Goal: Transaction & Acquisition: Obtain resource

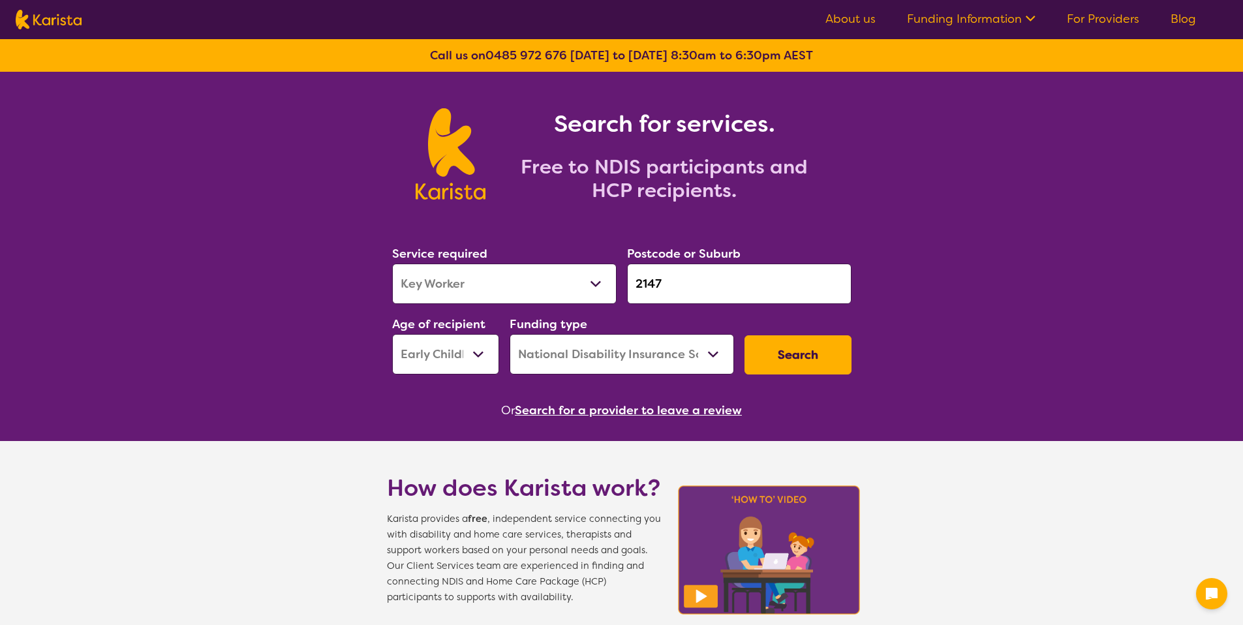
select select "Key Worker"
select select "EC"
select select "NDIS"
click at [574, 285] on select "Allied Health Assistant Assessment ([MEDICAL_DATA] or [MEDICAL_DATA]) Behaviour…" at bounding box center [504, 284] width 224 height 40
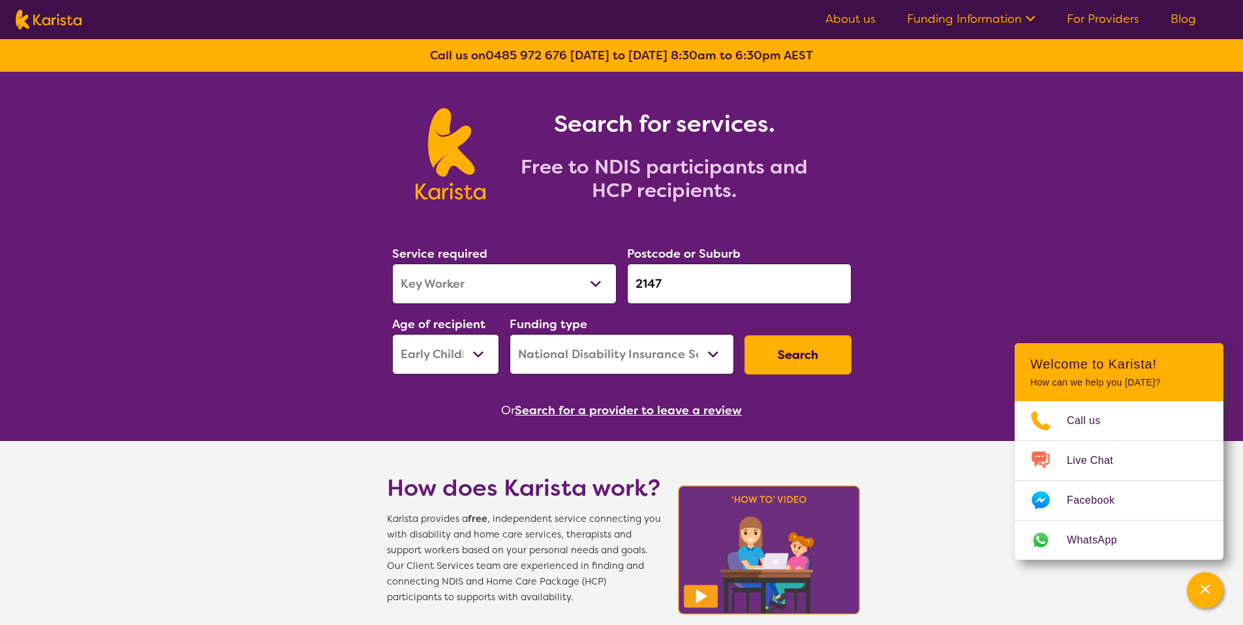
click at [392, 264] on select "Allied Health Assistant Assessment (ADHD or Autism) Behaviour support Counselli…" at bounding box center [504, 284] width 224 height 40
click at [495, 291] on select "Allied Health Assistant Assessment (ADHD or Autism) Behaviour support Counselli…" at bounding box center [504, 284] width 224 height 40
select select "NDIS Plan management"
click at [392, 264] on select "Allied Health Assistant Assessment (ADHD or Autism) Behaviour support Counselli…" at bounding box center [504, 284] width 224 height 40
click at [801, 382] on section "Service required Allied Health Assistant Assessment (ADHD or Autism) Behaviour …" at bounding box center [621, 314] width 501 height 213
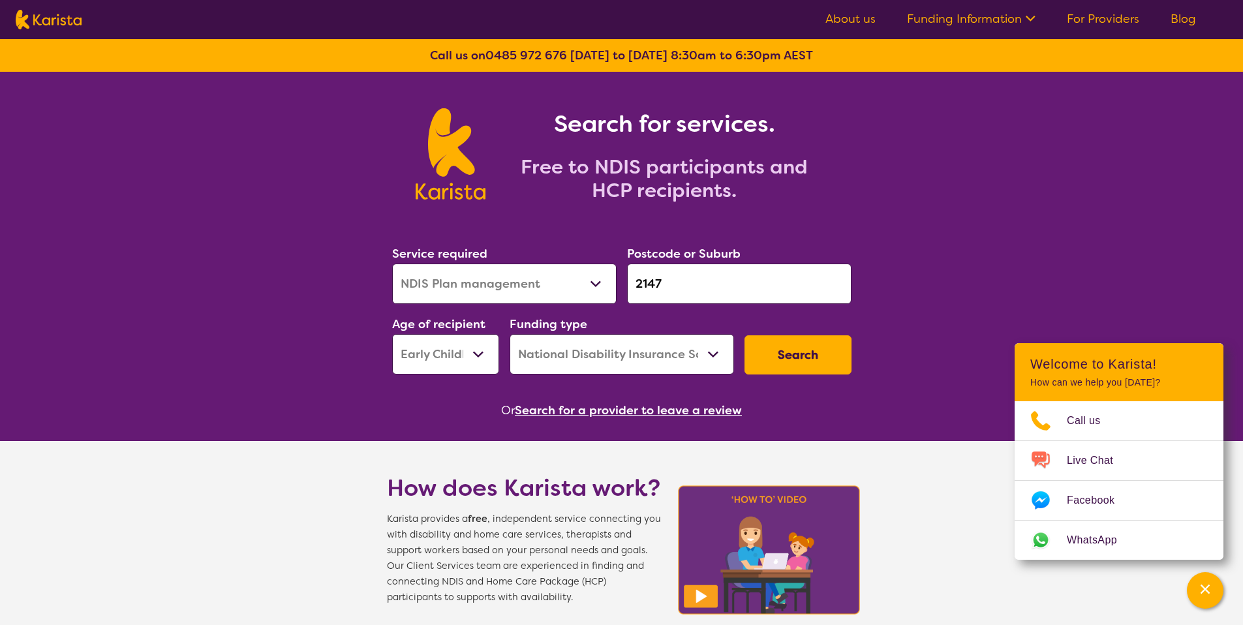
click at [797, 365] on button "Search" at bounding box center [798, 354] width 107 height 39
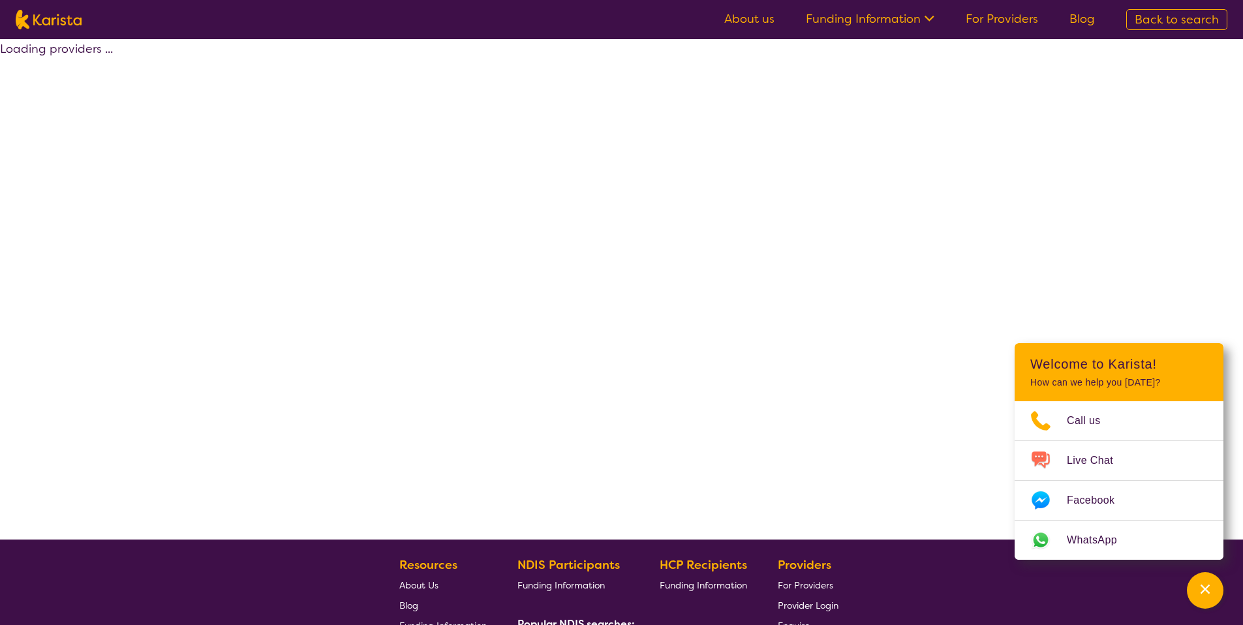
select select "by_score"
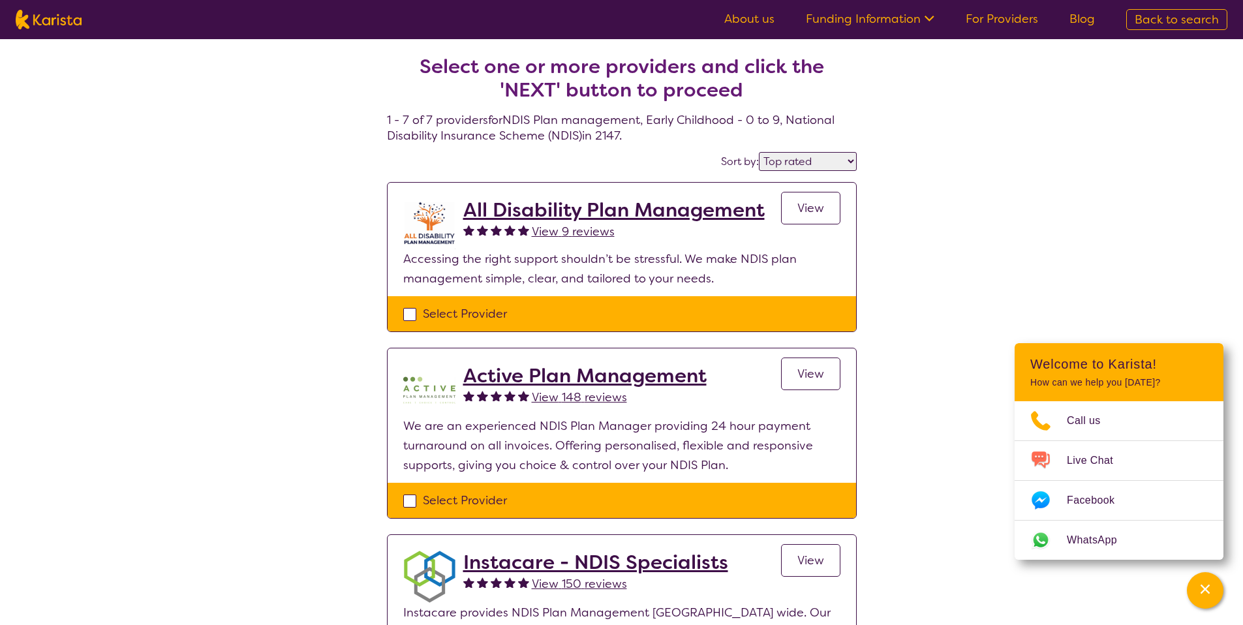
drag, startPoint x: 499, startPoint y: 301, endPoint x: 499, endPoint y: 309, distance: 7.2
click at [499, 301] on div "Select Provider" at bounding box center [622, 313] width 469 height 35
click at [499, 309] on div "Select Provider" at bounding box center [621, 314] width 437 height 20
checkbox input "true"
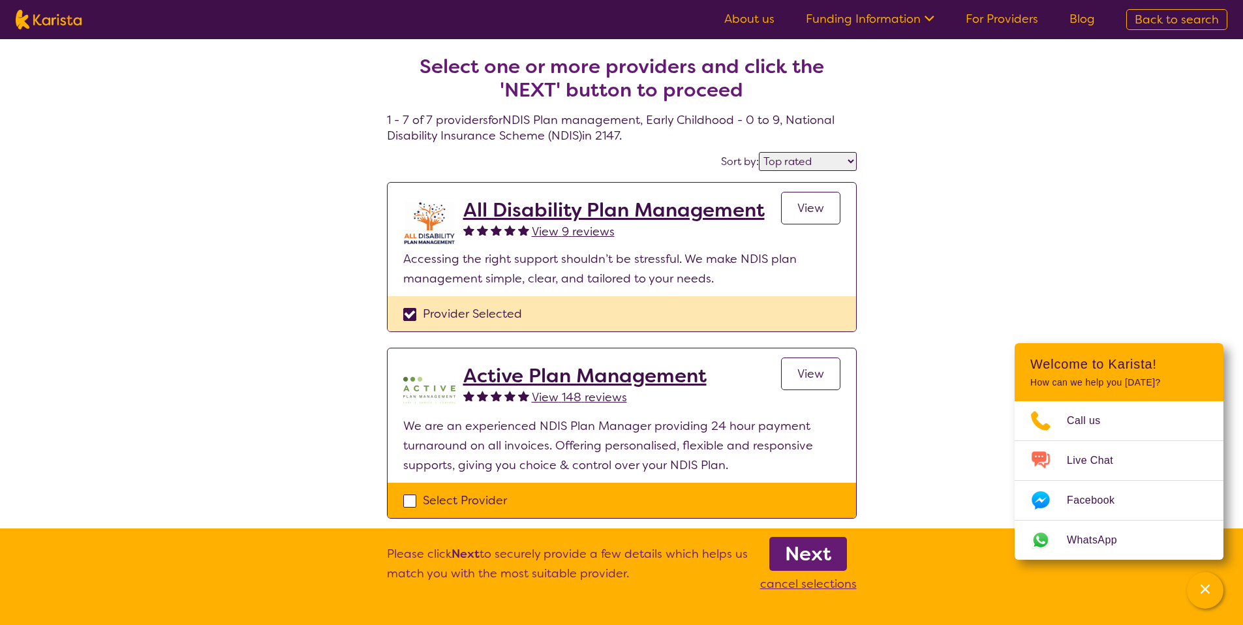
click at [807, 549] on b "Next" at bounding box center [808, 554] width 46 height 26
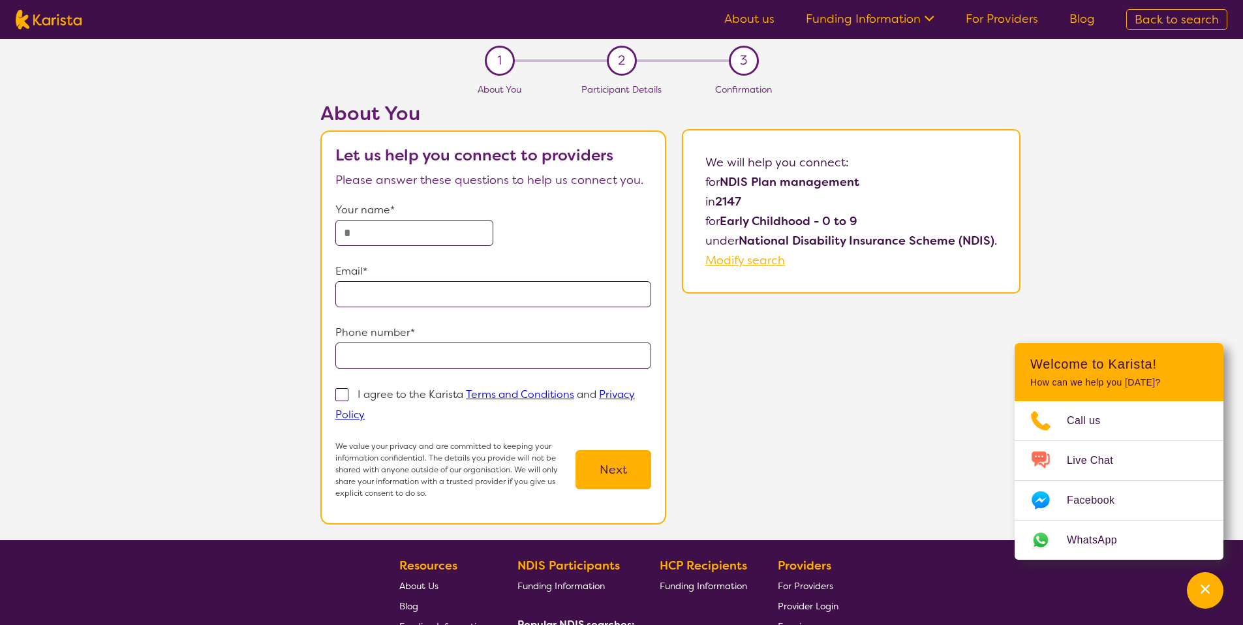
click at [434, 226] on input "text" at bounding box center [414, 233] width 158 height 26
type input "**********"
click at [453, 352] on input "tel" at bounding box center [493, 356] width 316 height 26
type input "**********"
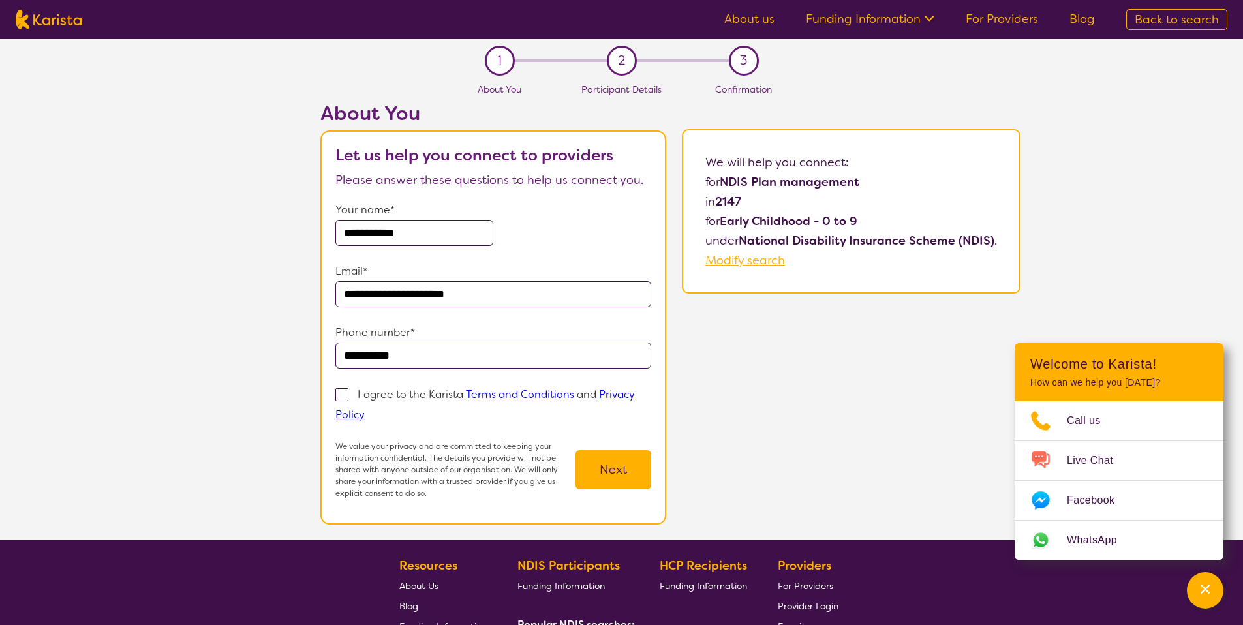
click at [340, 398] on span at bounding box center [341, 394] width 13 height 13
click at [365, 410] on input "I agree to the Karista Terms and Conditions and Privacy Policy" at bounding box center [369, 414] width 8 height 8
checkbox input "true"
click at [619, 459] on button "Next" at bounding box center [614, 469] width 76 height 39
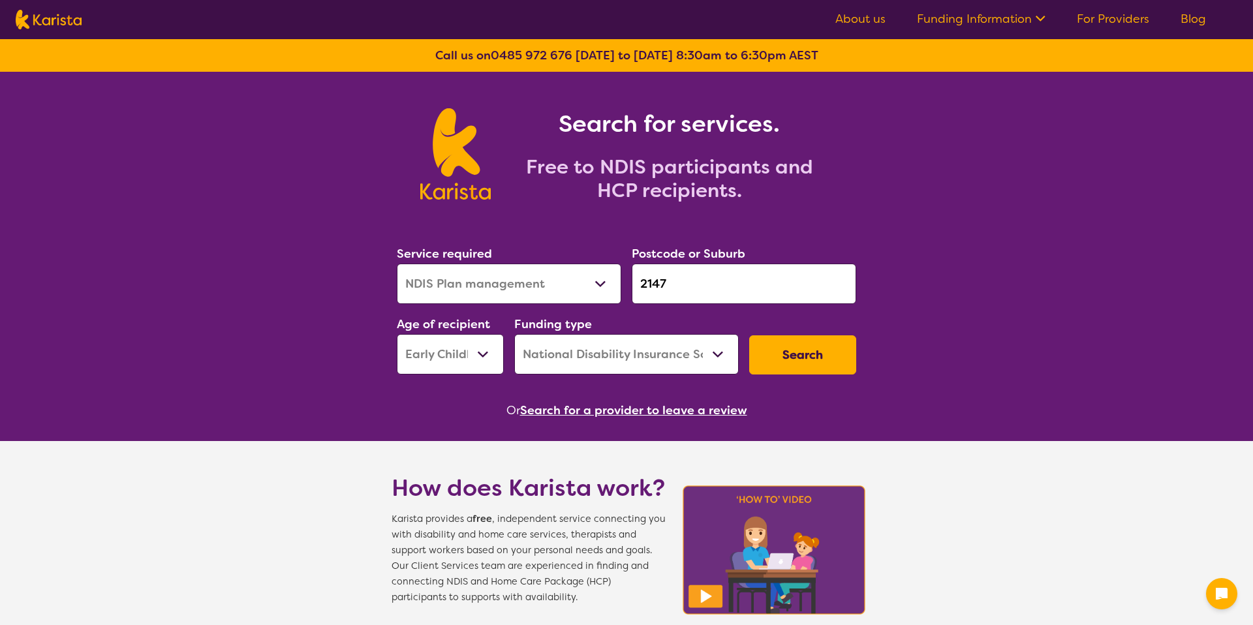
select select "NDIS Plan management"
select select "EC"
select select "NDIS"
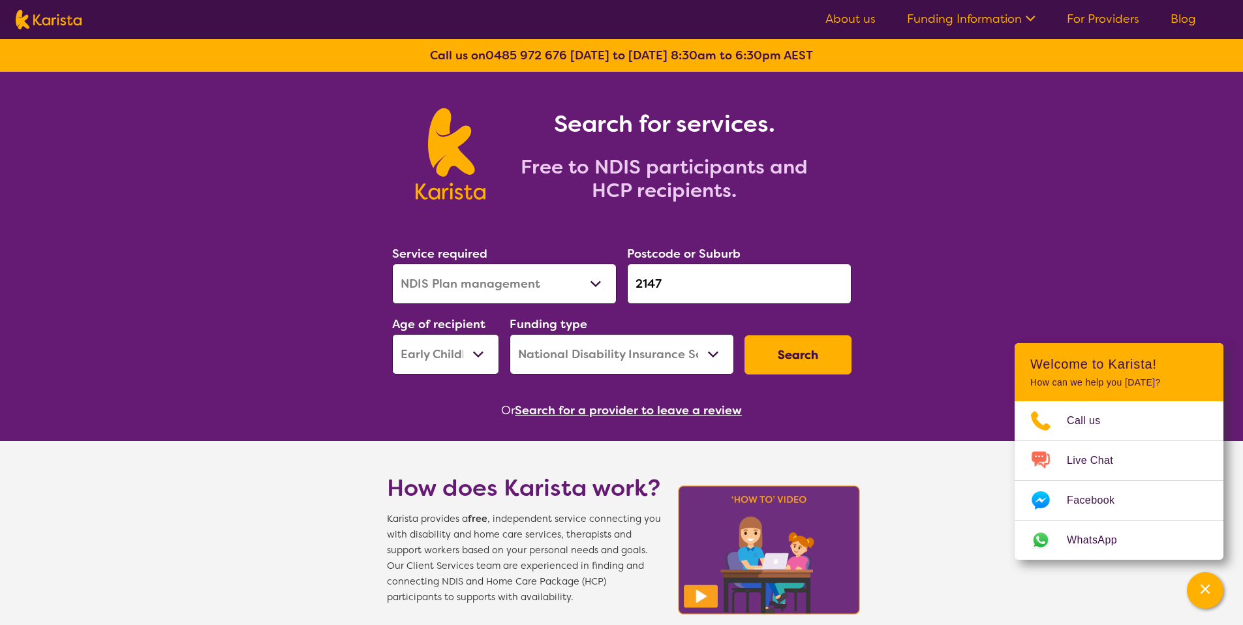
click at [829, 344] on button "Search" at bounding box center [798, 354] width 107 height 39
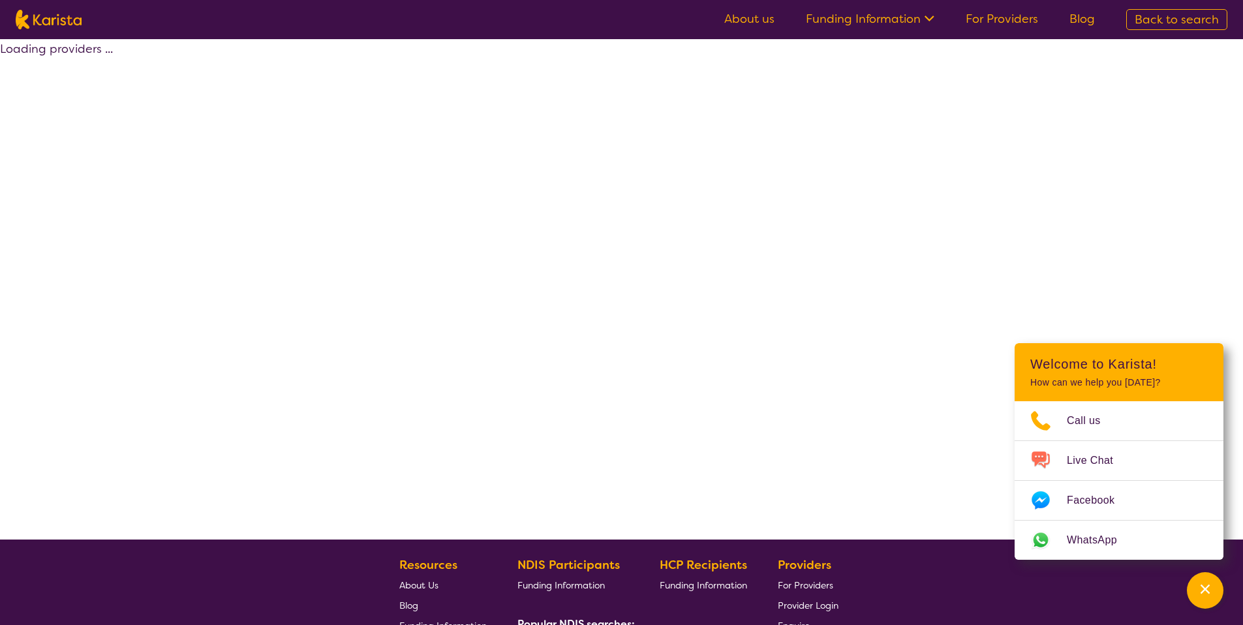
select select "by_score"
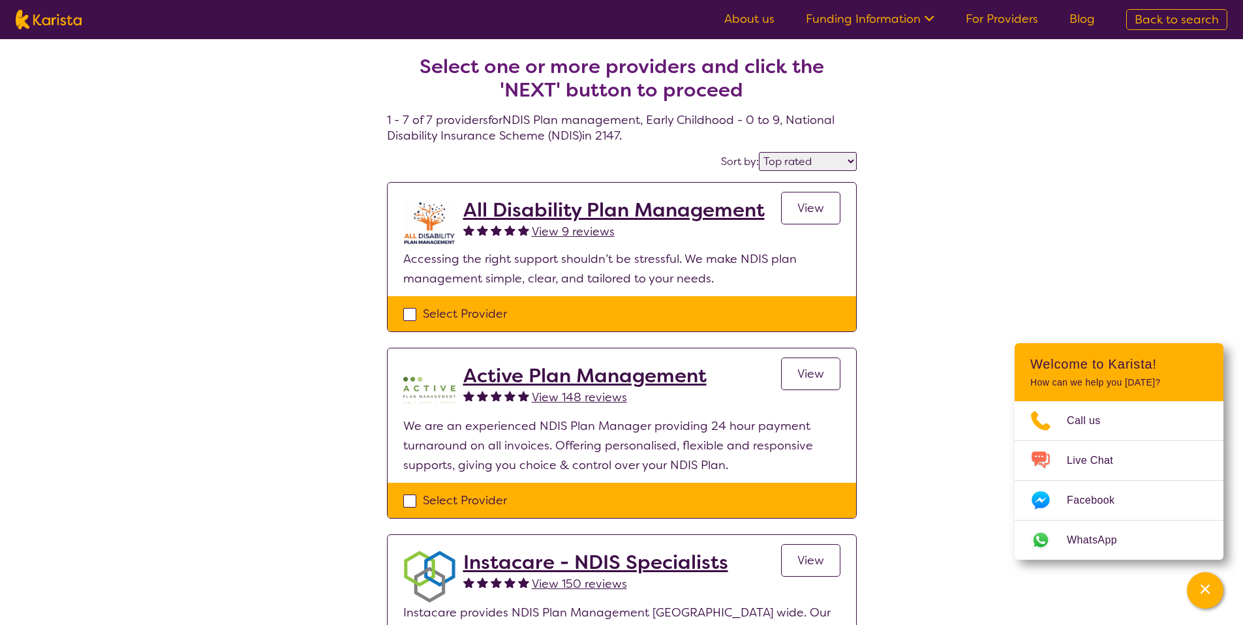
click at [1178, 24] on span "Back to search" at bounding box center [1177, 20] width 84 height 16
select select "NDIS Plan management"
select select "EC"
select select "NDIS"
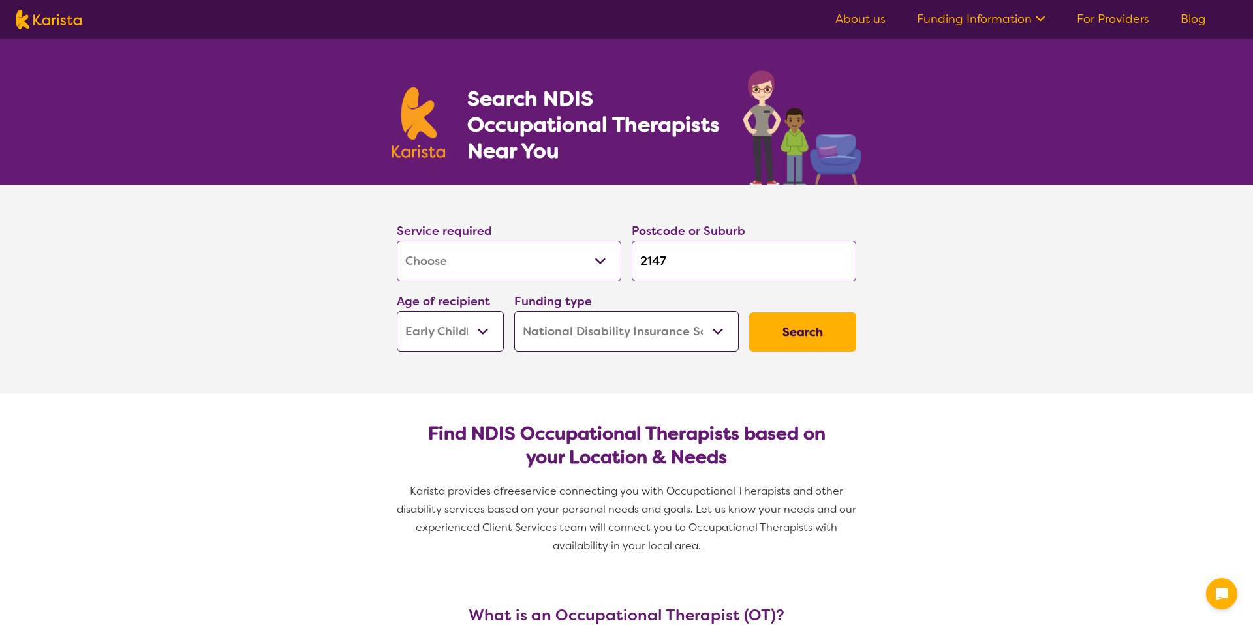
select select "[MEDICAL_DATA]"
select select "EC"
select select "NDIS"
select select "[MEDICAL_DATA]"
select select "EC"
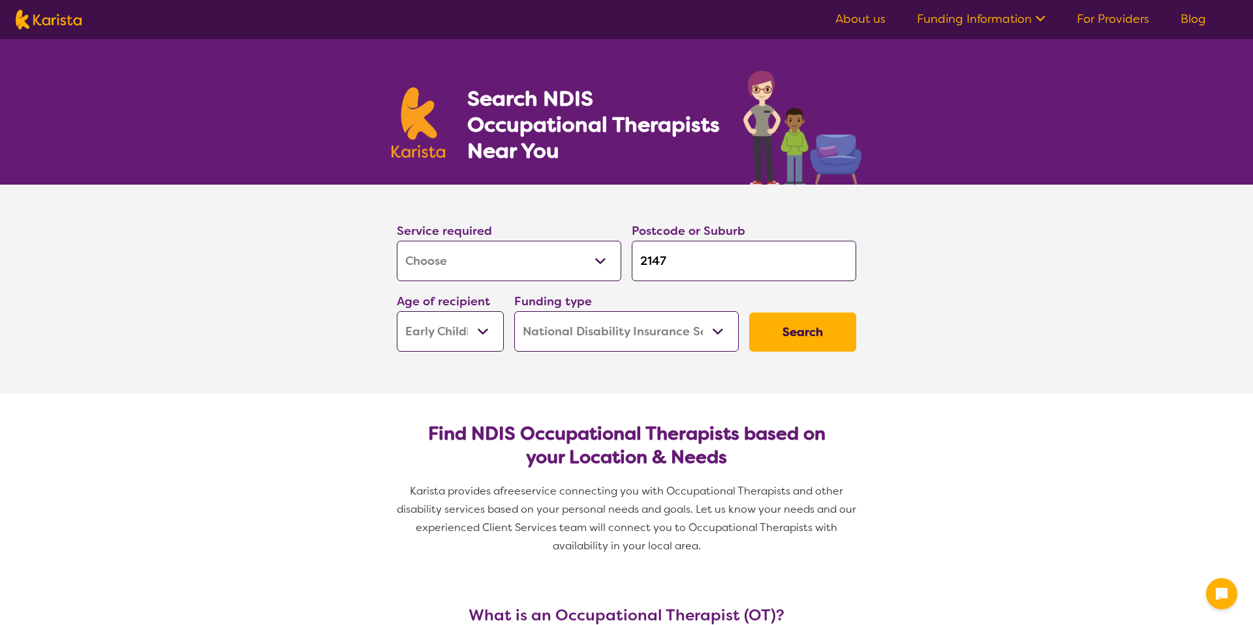
select select "NDIS"
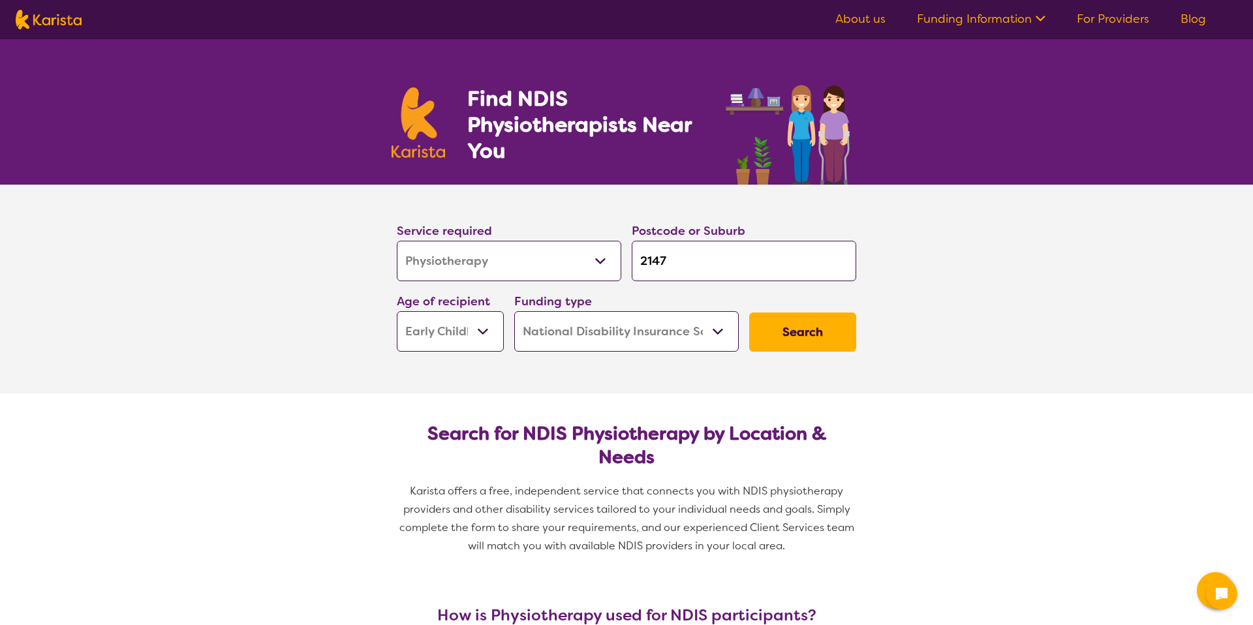
select select "Physiotherapy"
select select "EC"
select select "NDIS"
select select "Physiotherapy"
select select "EC"
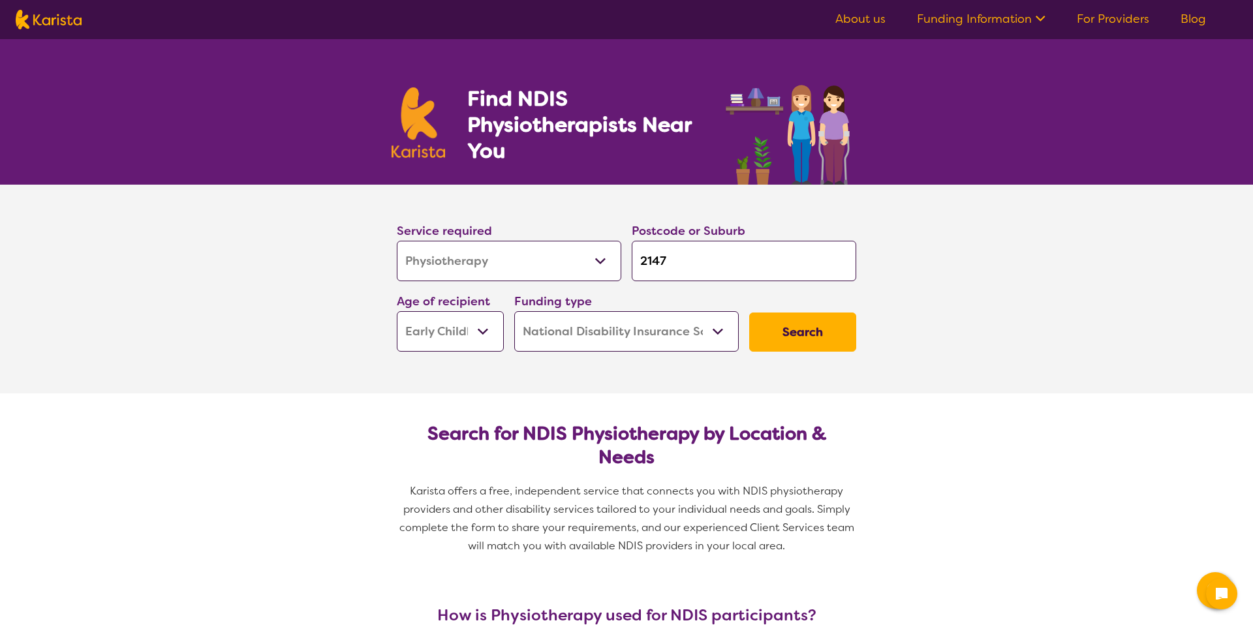
select select "NDIS"
select select "Physiotherapy"
select select "EC"
select select "NDIS"
select select "Physiotherapy"
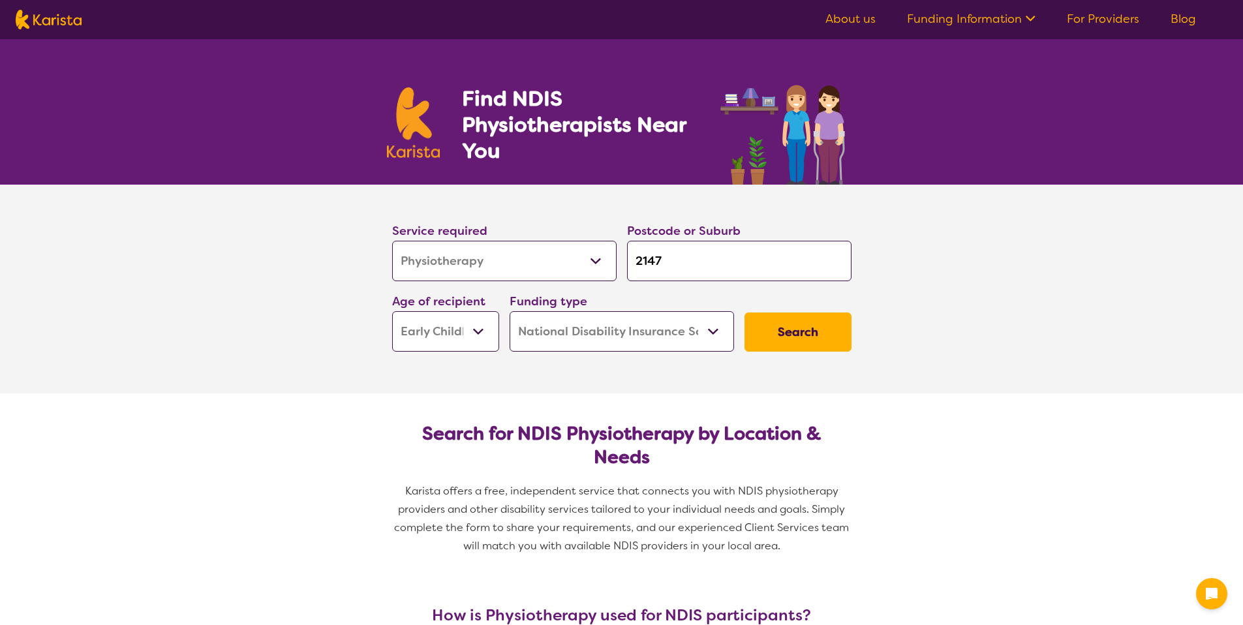
select select "EC"
select select "NDIS"
click at [35, 25] on img at bounding box center [49, 20] width 66 height 20
select select "Physiotherapy"
select select "EC"
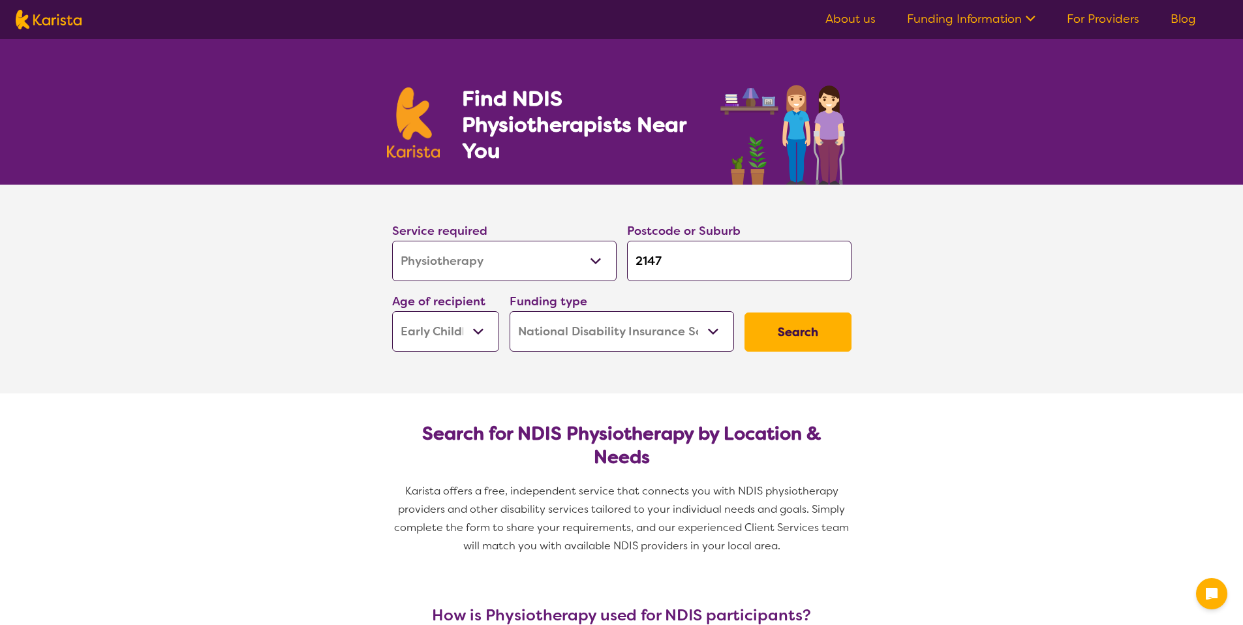
select select "NDIS"
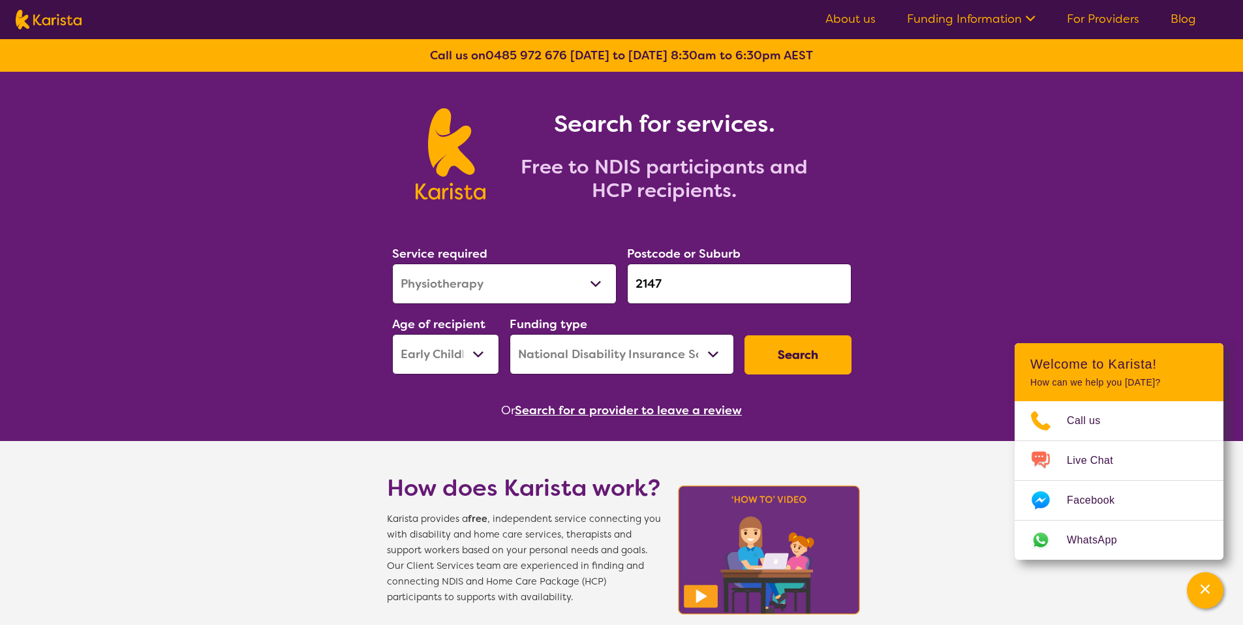
click at [675, 413] on button "Search for a provider to leave a review" at bounding box center [628, 411] width 227 height 20
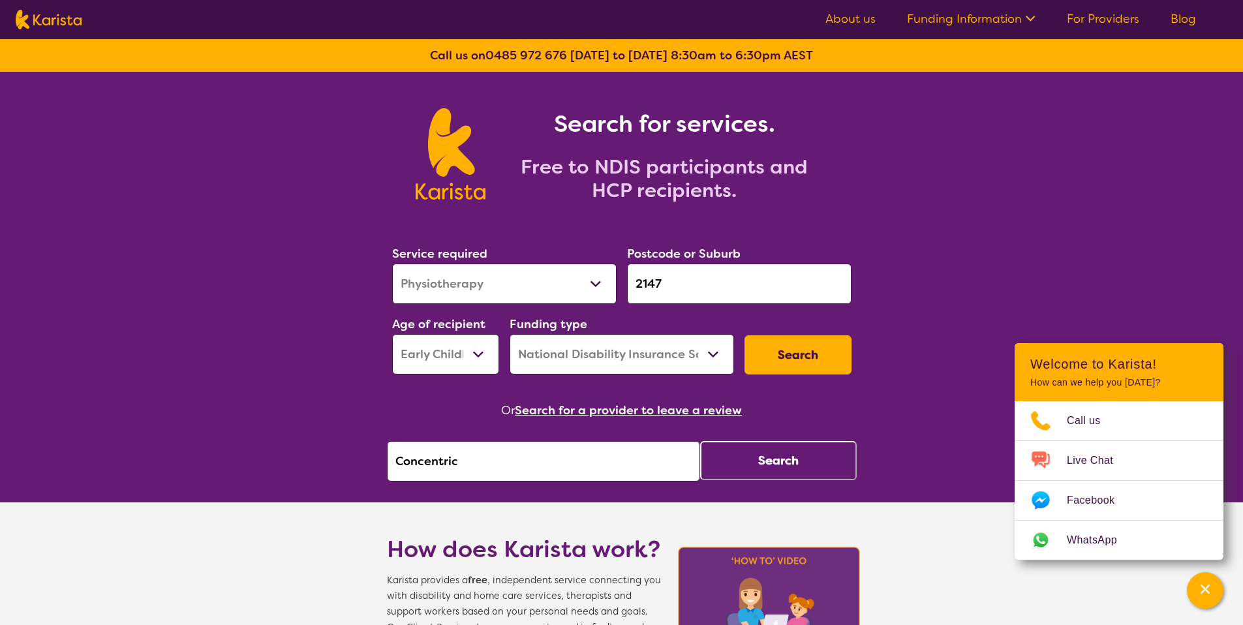
click at [776, 444] on button "Search" at bounding box center [778, 460] width 157 height 39
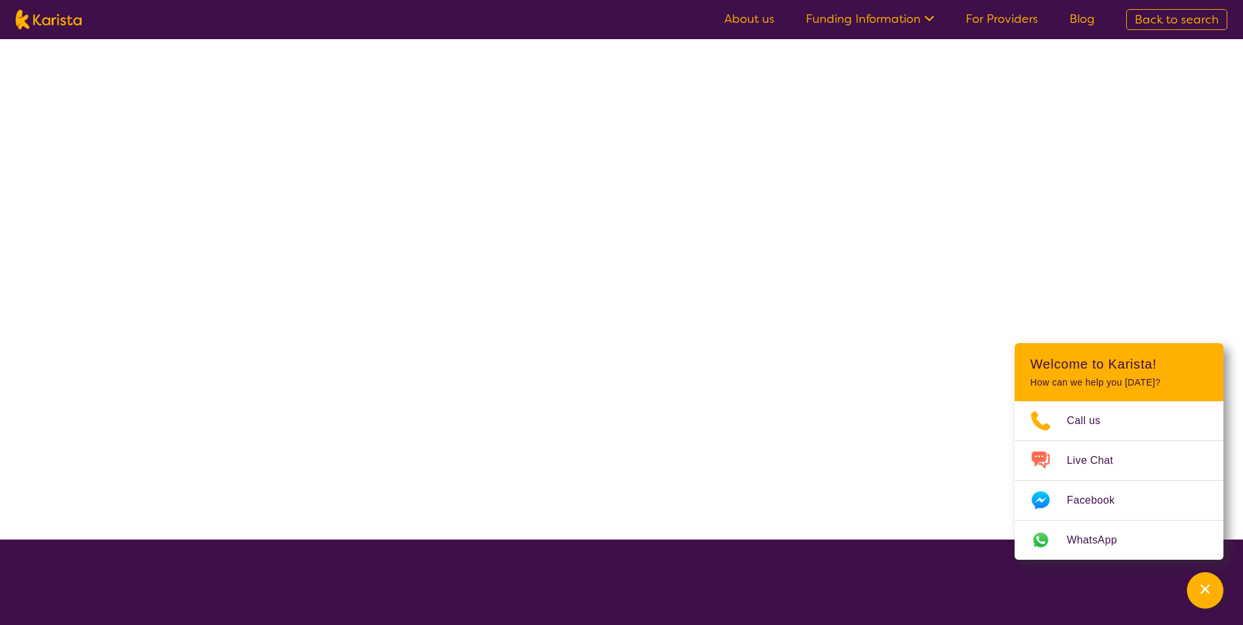
select select "by_score"
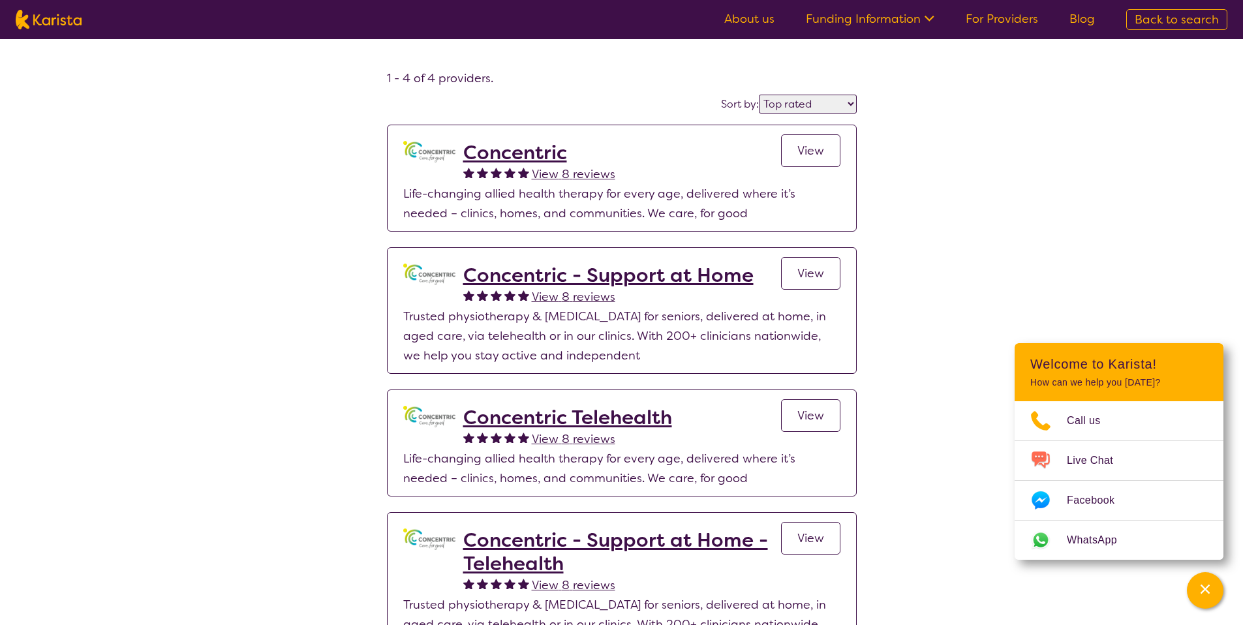
click at [1160, 12] on span "Back to search" at bounding box center [1177, 20] width 84 height 16
select select "Physiotherapy"
select select "EC"
select select "NDIS"
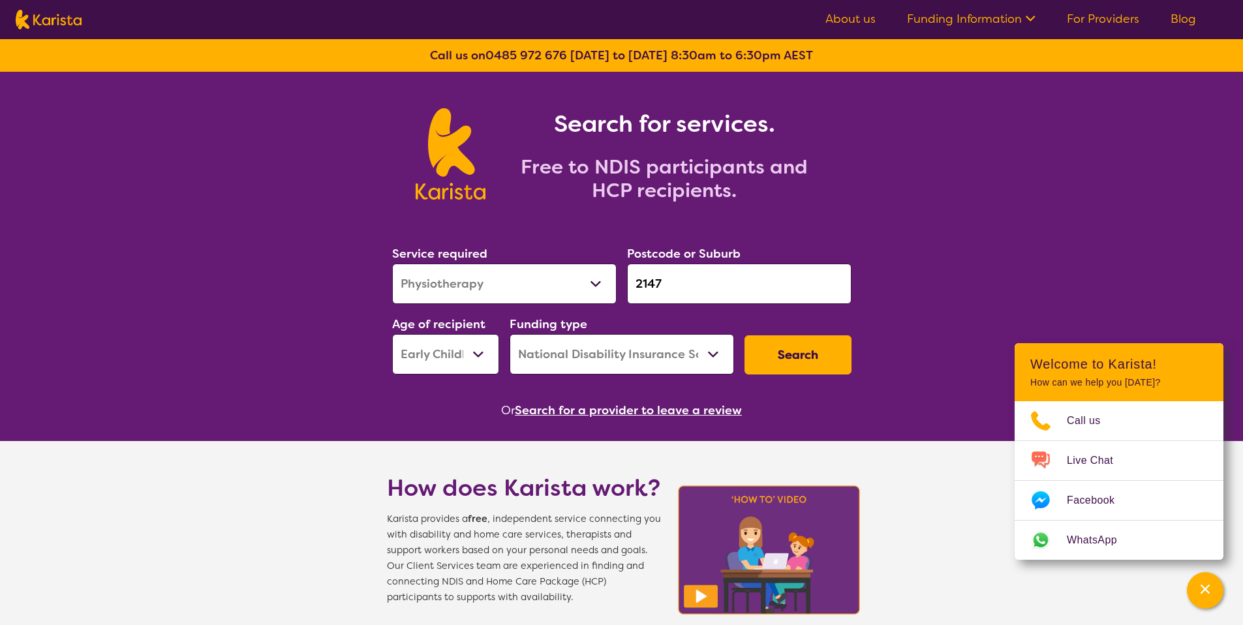
click at [1177, 16] on link "Blog" at bounding box center [1183, 19] width 25 height 16
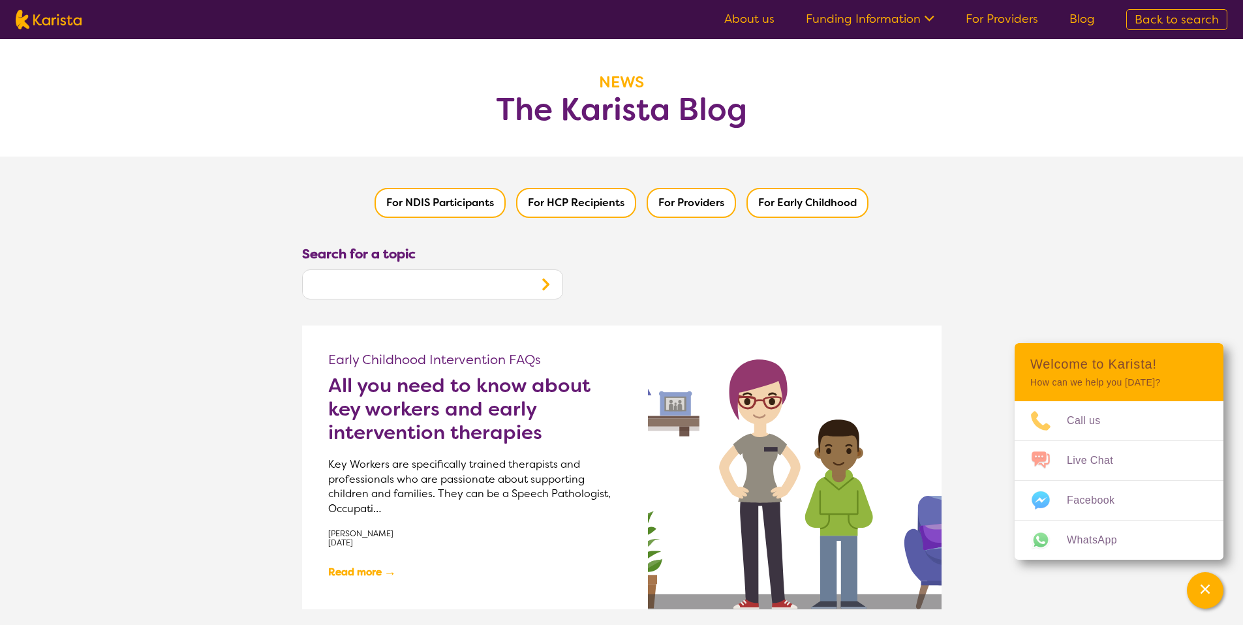
click at [670, 211] on button "For Providers" at bounding box center [691, 203] width 89 height 30
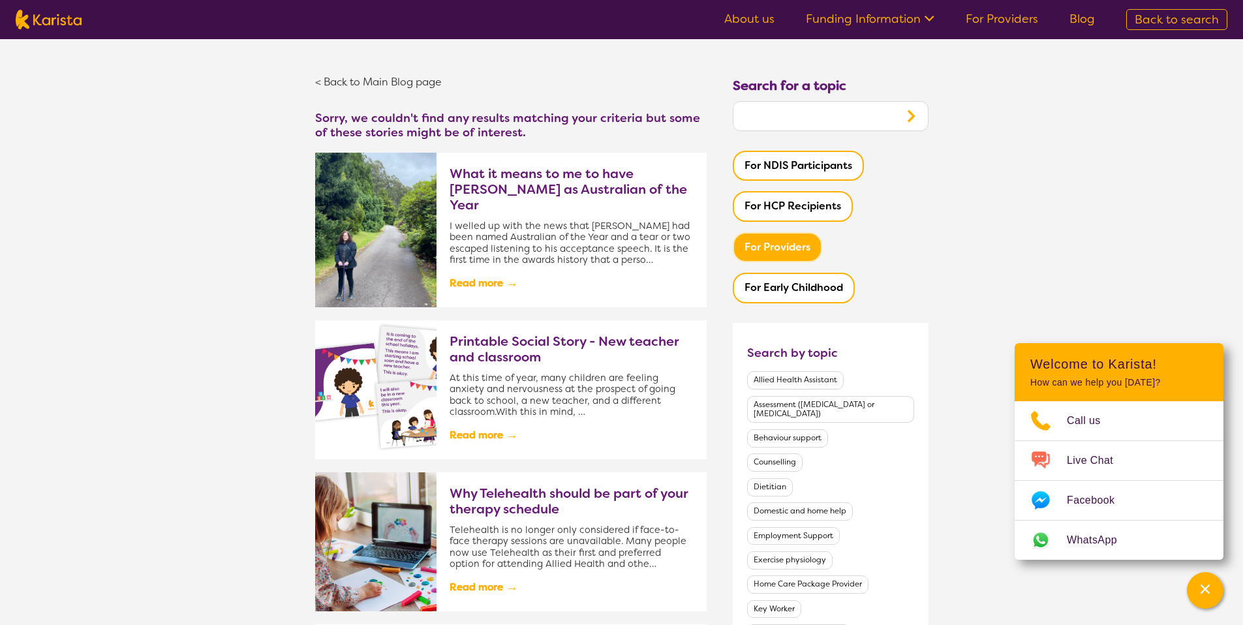
click at [1215, 10] on link "Back to search" at bounding box center [1176, 19] width 101 height 21
select select "Physiotherapy"
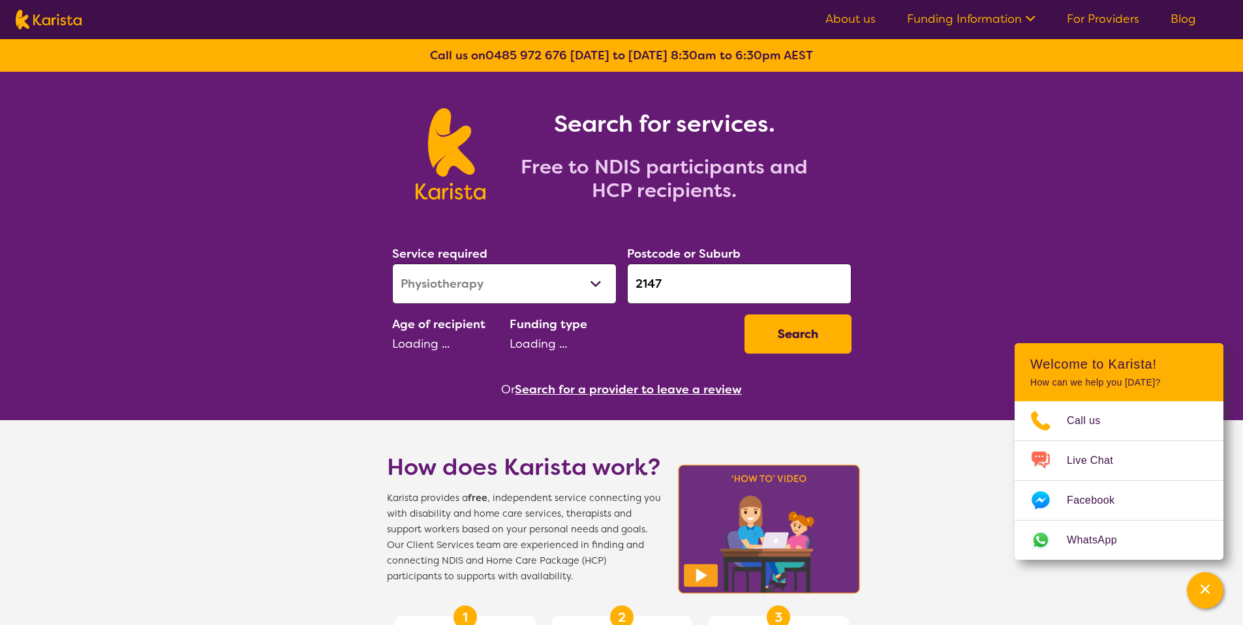
select select "EC"
select select "NDIS"
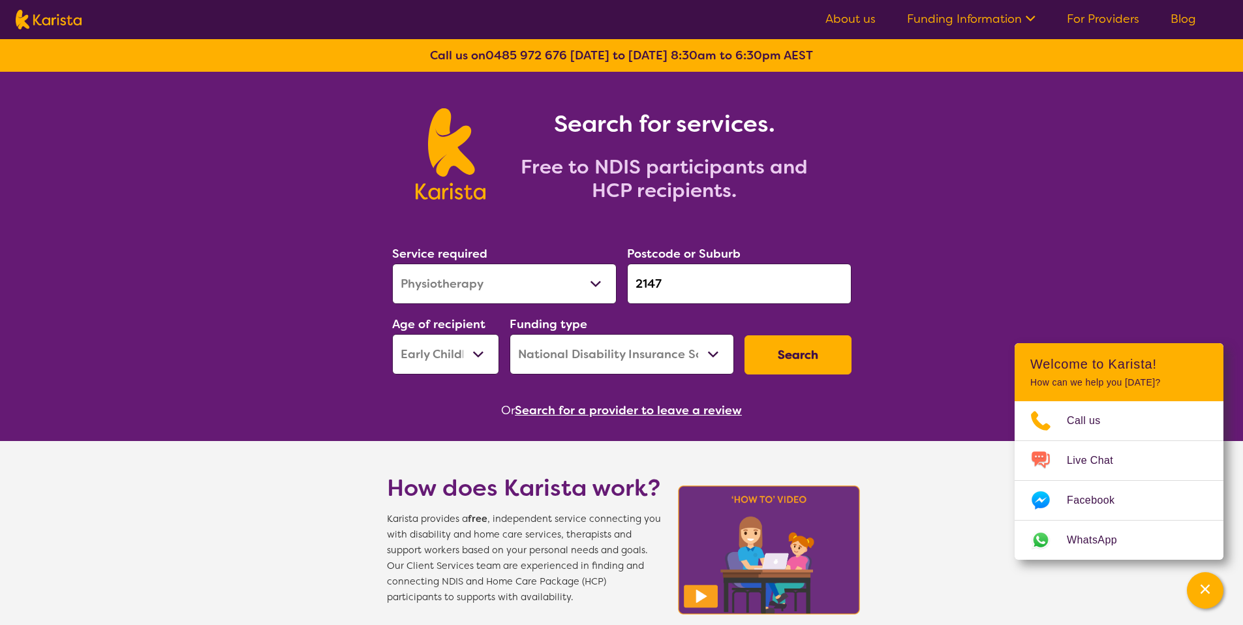
click at [1103, 121] on div "Search for services. Free to NDIS participants and HCP recipients." at bounding box center [621, 140] width 1243 height 136
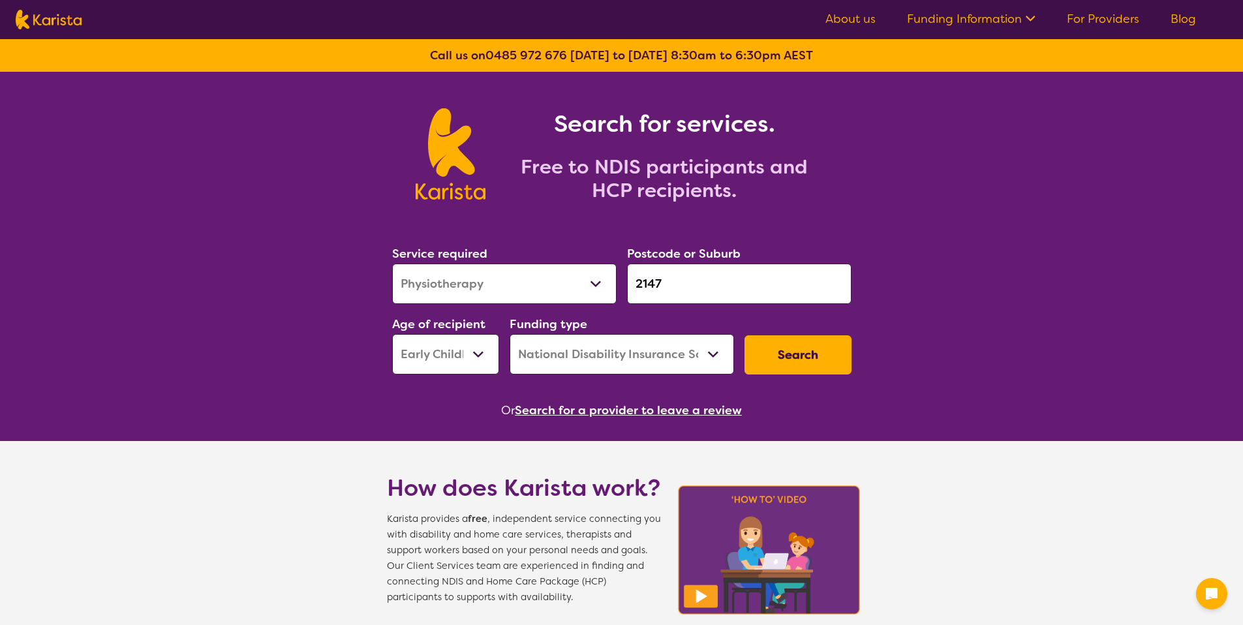
select select "Physiotherapy"
select select "EC"
select select "NDIS"
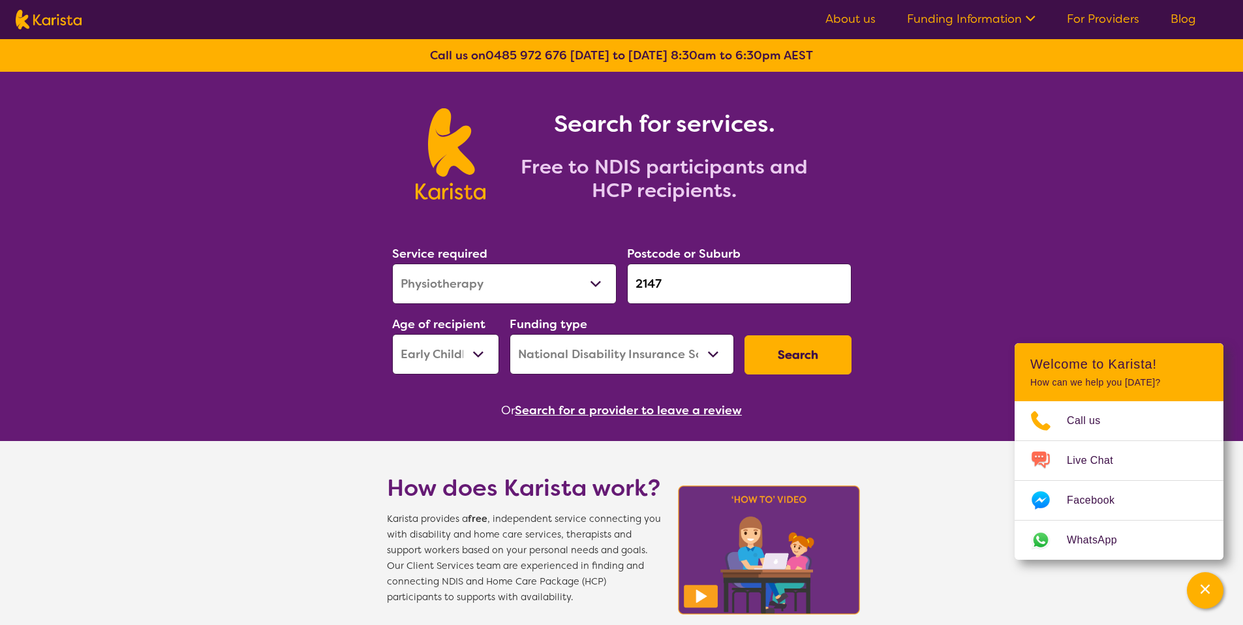
click at [781, 348] on button "Search" at bounding box center [798, 354] width 107 height 39
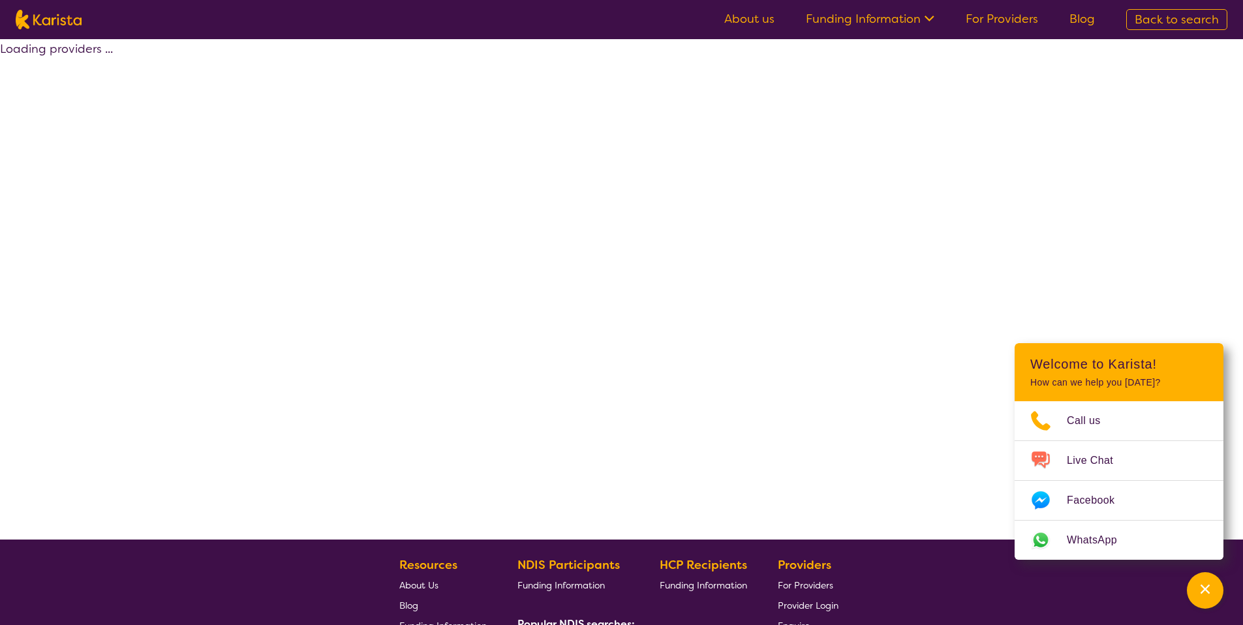
select select "by_score"
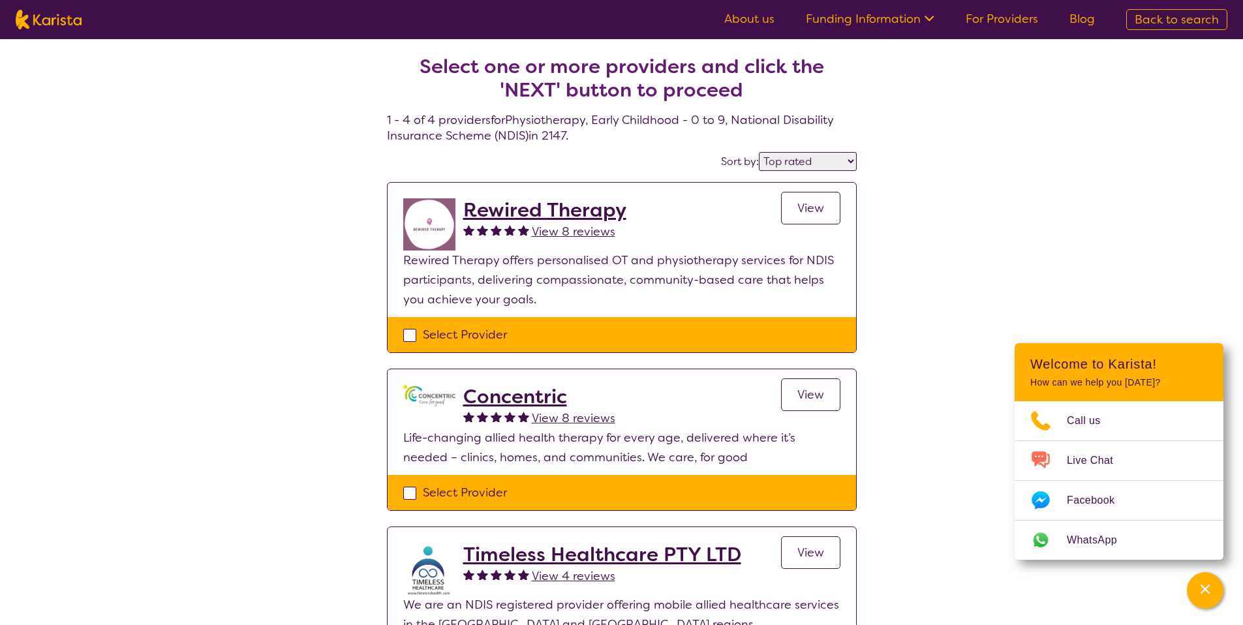
click at [422, 335] on div "Select Provider" at bounding box center [621, 335] width 437 height 20
checkbox input "true"
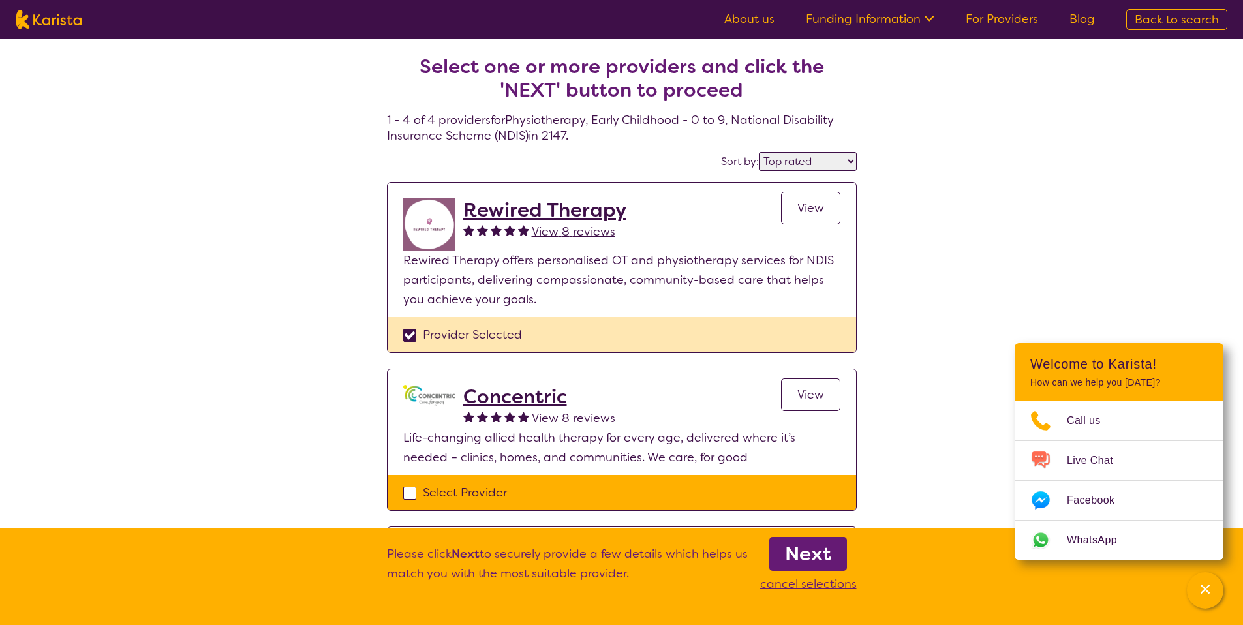
click at [801, 566] on b "Next" at bounding box center [808, 554] width 46 height 26
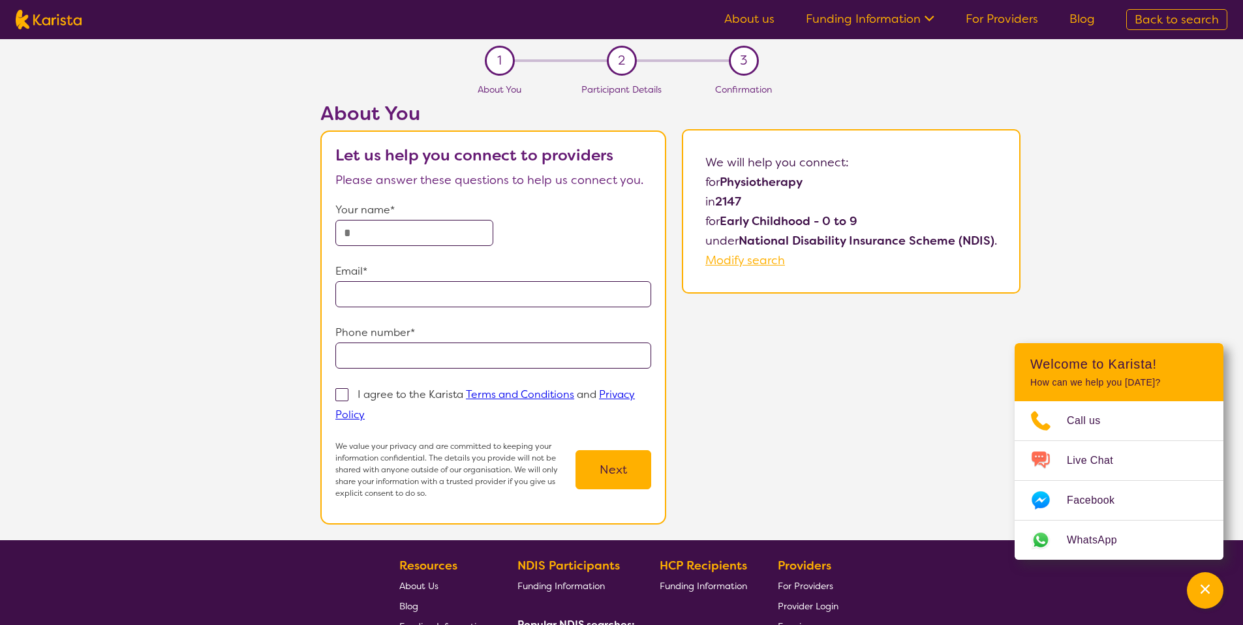
click at [405, 229] on input "text" at bounding box center [414, 233] width 158 height 26
type input "**********"
click at [414, 363] on input "tel" at bounding box center [493, 356] width 316 height 26
type input "**********"
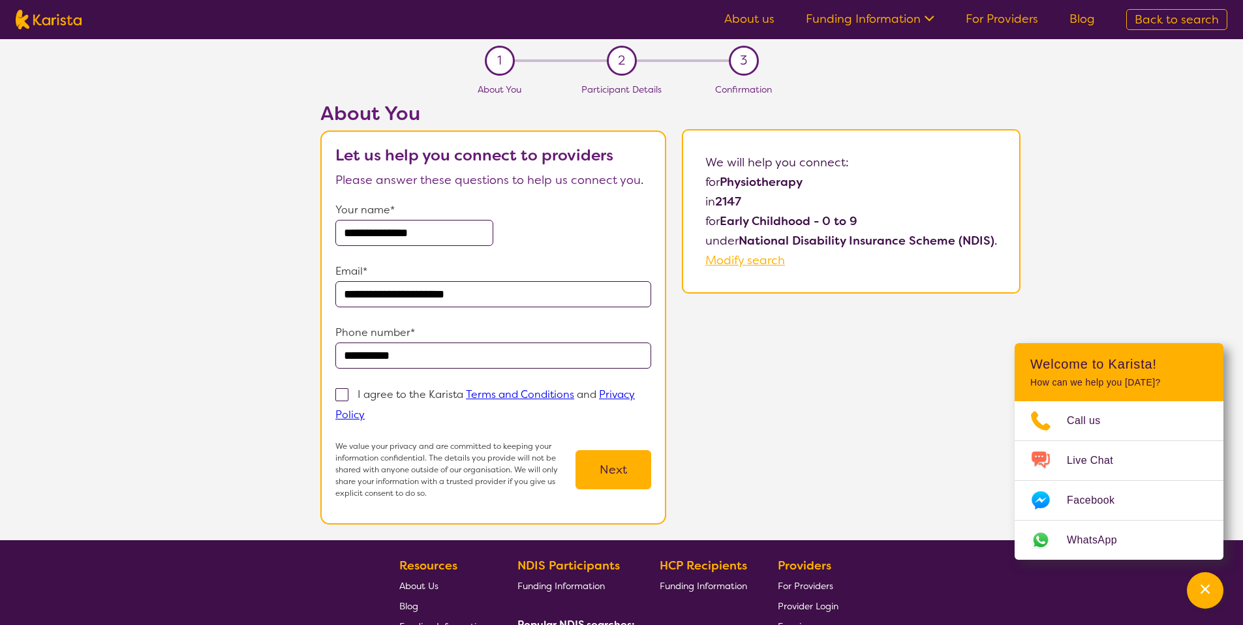
click at [411, 236] on input "**********" at bounding box center [414, 233] width 158 height 26
type input "**********"
click at [611, 472] on button "Next" at bounding box center [614, 469] width 76 height 39
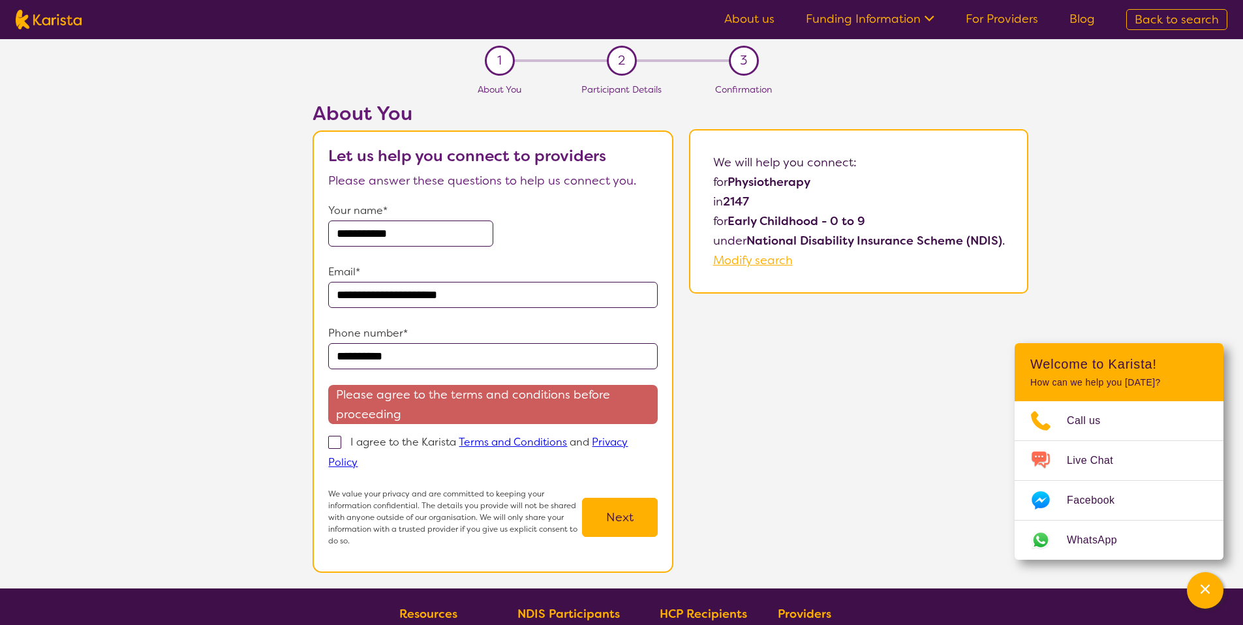
click at [399, 441] on p "I agree to the Karista Terms and Conditions and Privacy Policy" at bounding box center [478, 452] width 300 height 34
click at [366, 457] on input "I agree to the Karista Terms and Conditions and Privacy Policy" at bounding box center [362, 461] width 8 height 8
checkbox input "true"
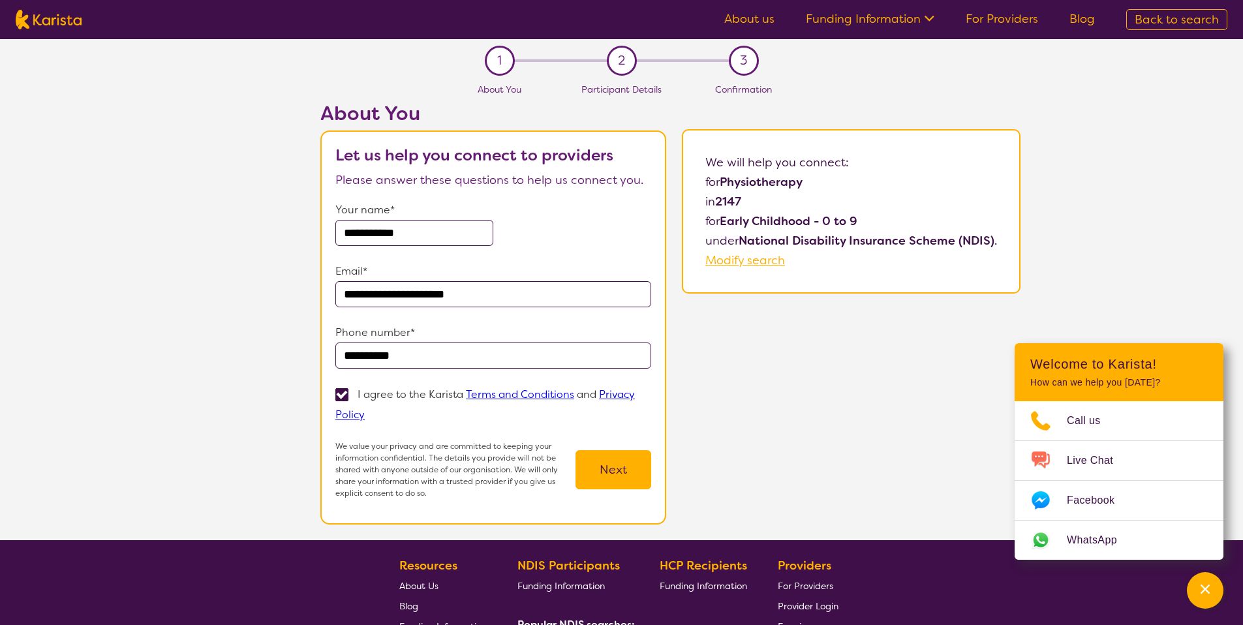
click at [650, 479] on section "**********" at bounding box center [493, 328] width 346 height 394
click at [630, 485] on button "Next" at bounding box center [614, 469] width 76 height 39
